Goal: Check status

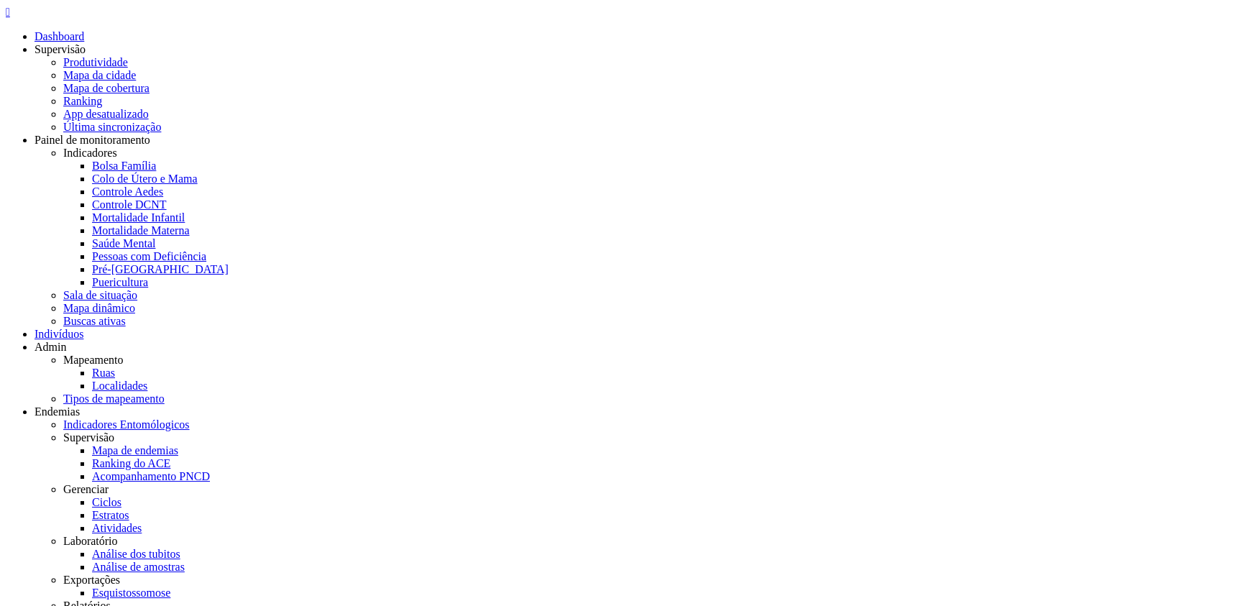
copy span "70703086553"
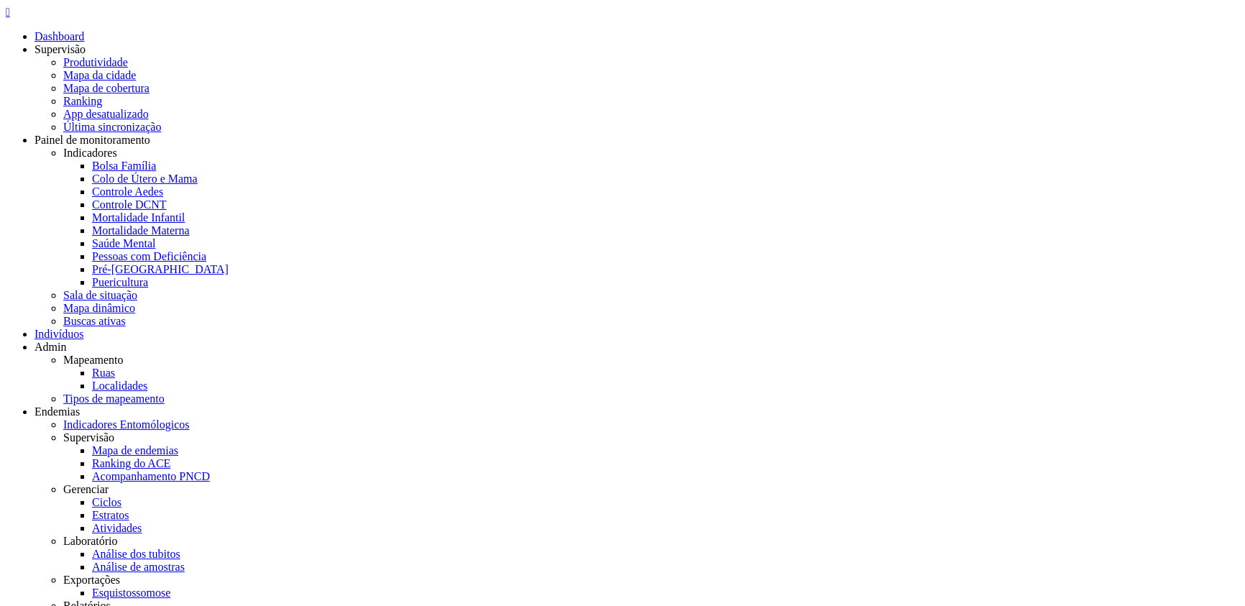
type input "**********"
